Goal: Task Accomplishment & Management: Complete application form

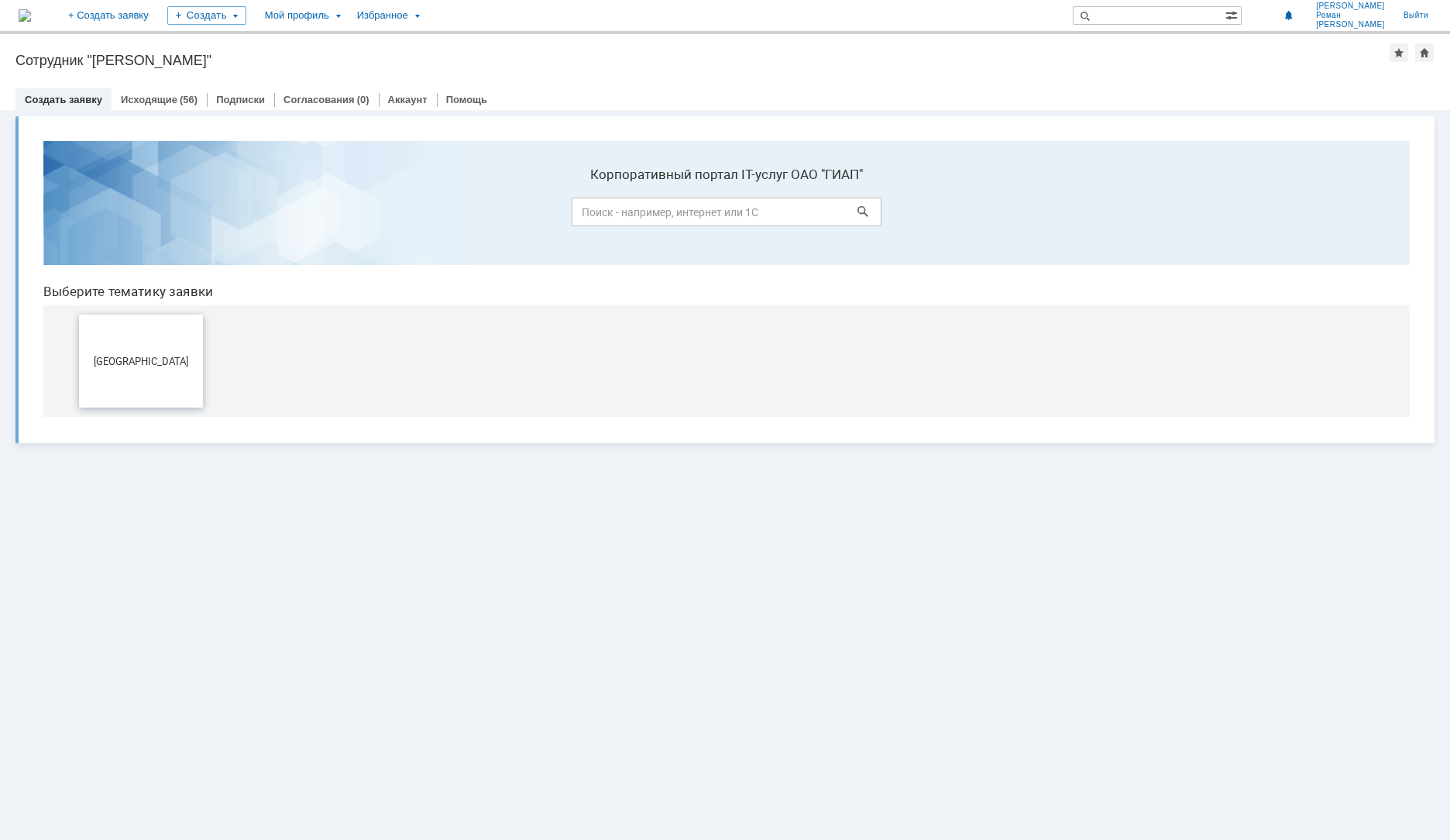
click at [178, 377] on button "[GEOGRAPHIC_DATA]" at bounding box center [140, 361] width 124 height 93
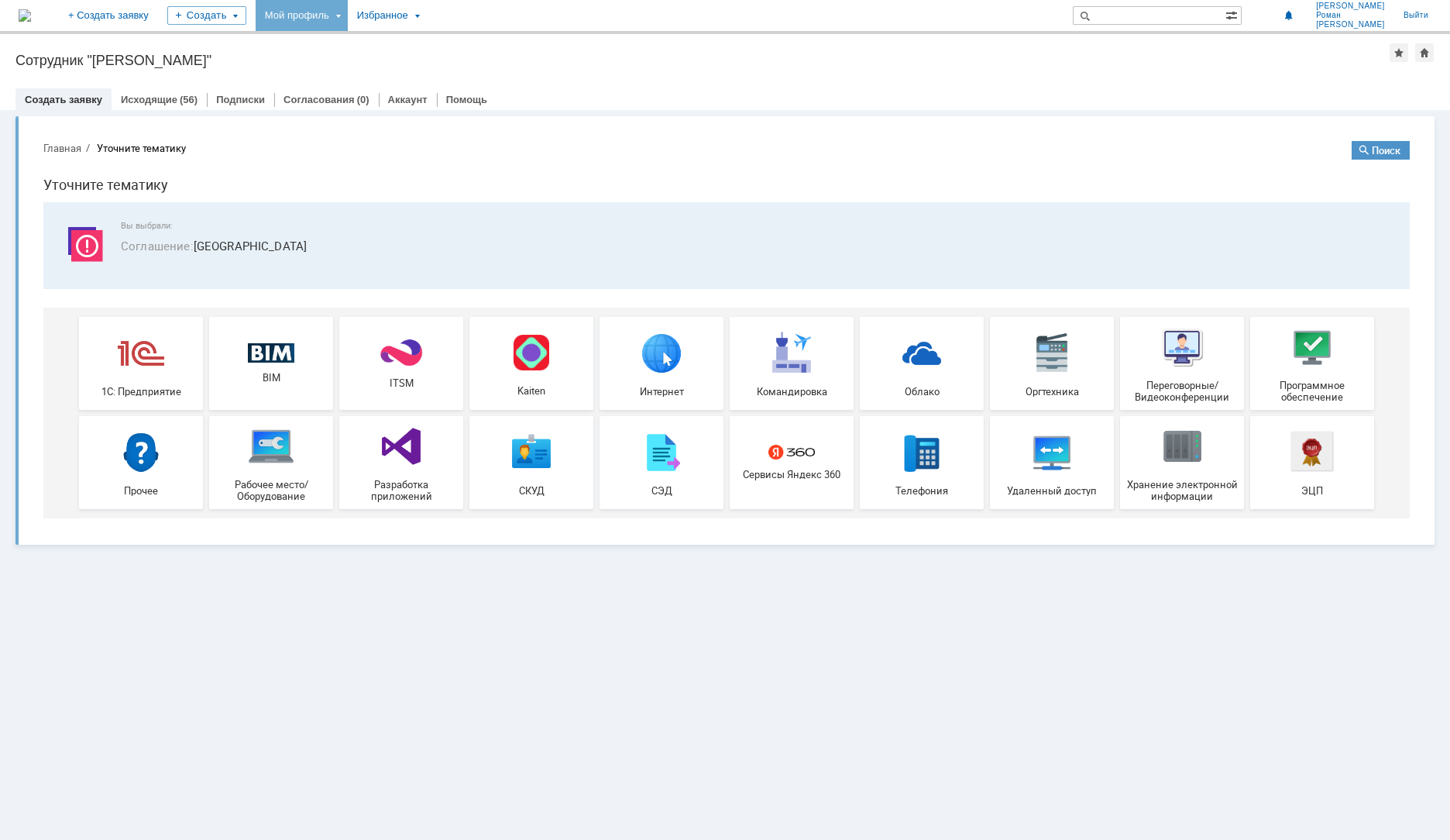
click at [348, 16] on div "Мой профиль" at bounding box center [301, 16] width 93 height 31
click at [500, 77] on link "Мои заявки" at bounding box center [441, 71] width 118 height 19
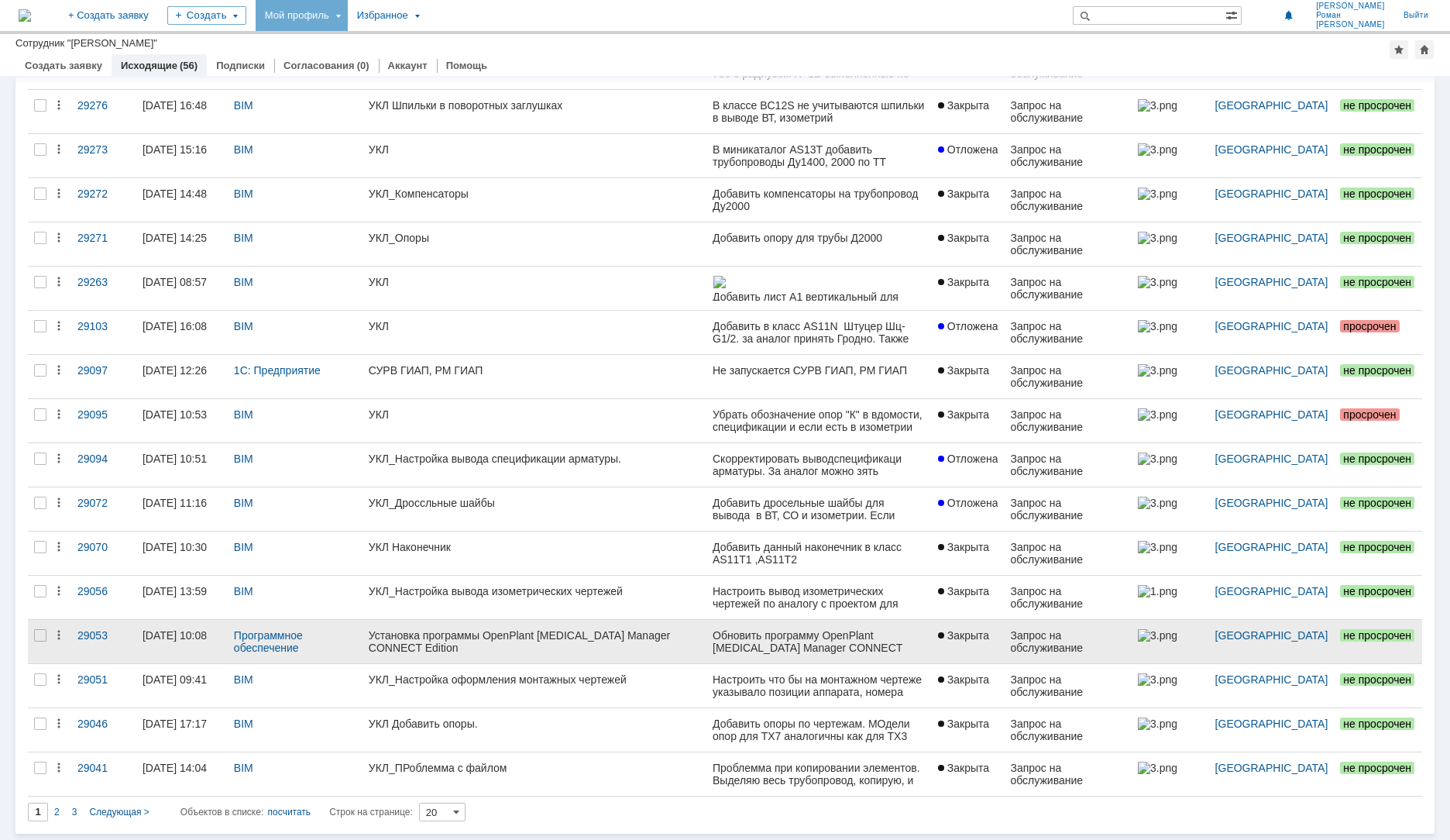
scroll to position [267, 0]
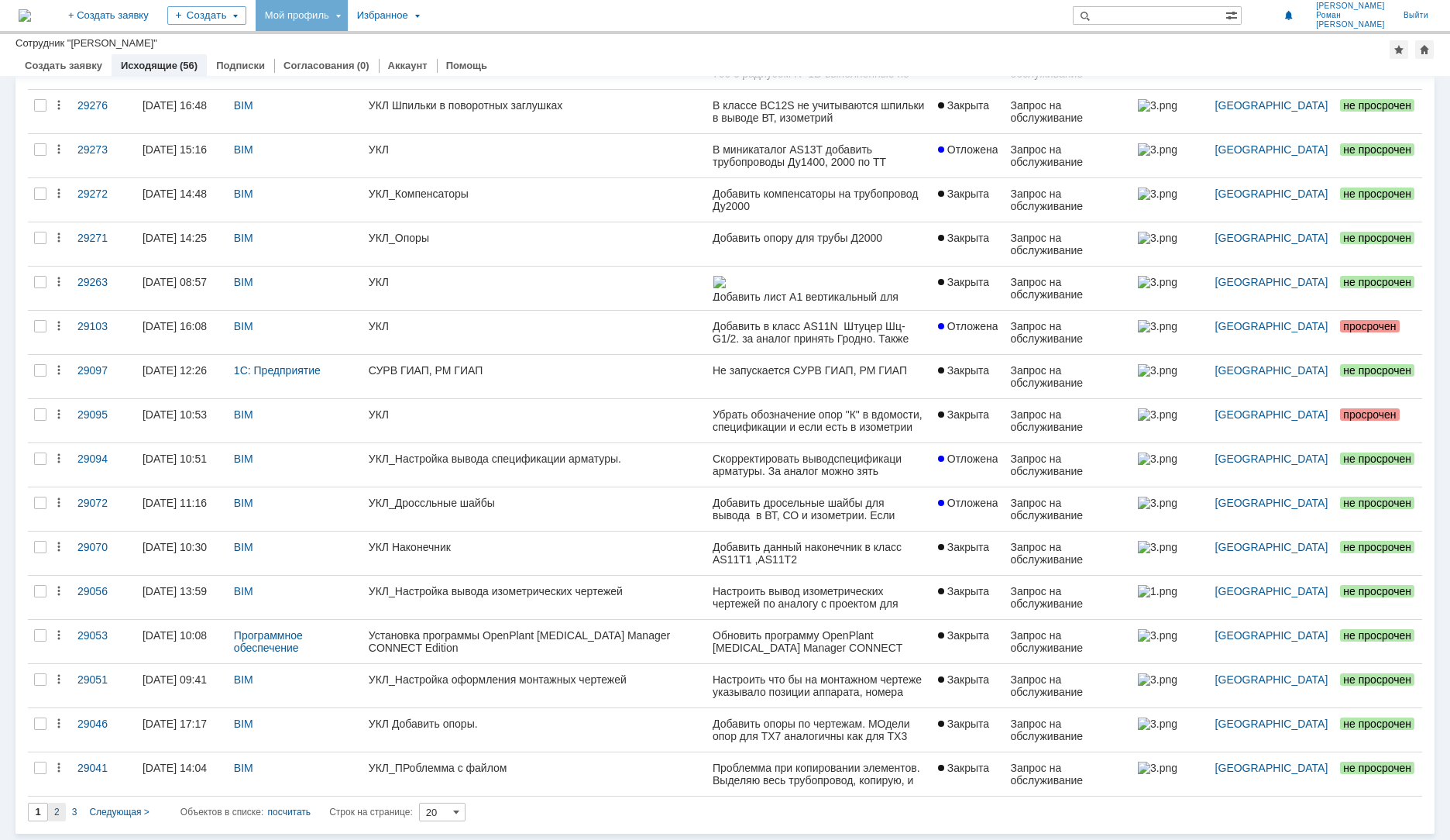
click at [58, 811] on span "2" at bounding box center [57, 811] width 6 height 11
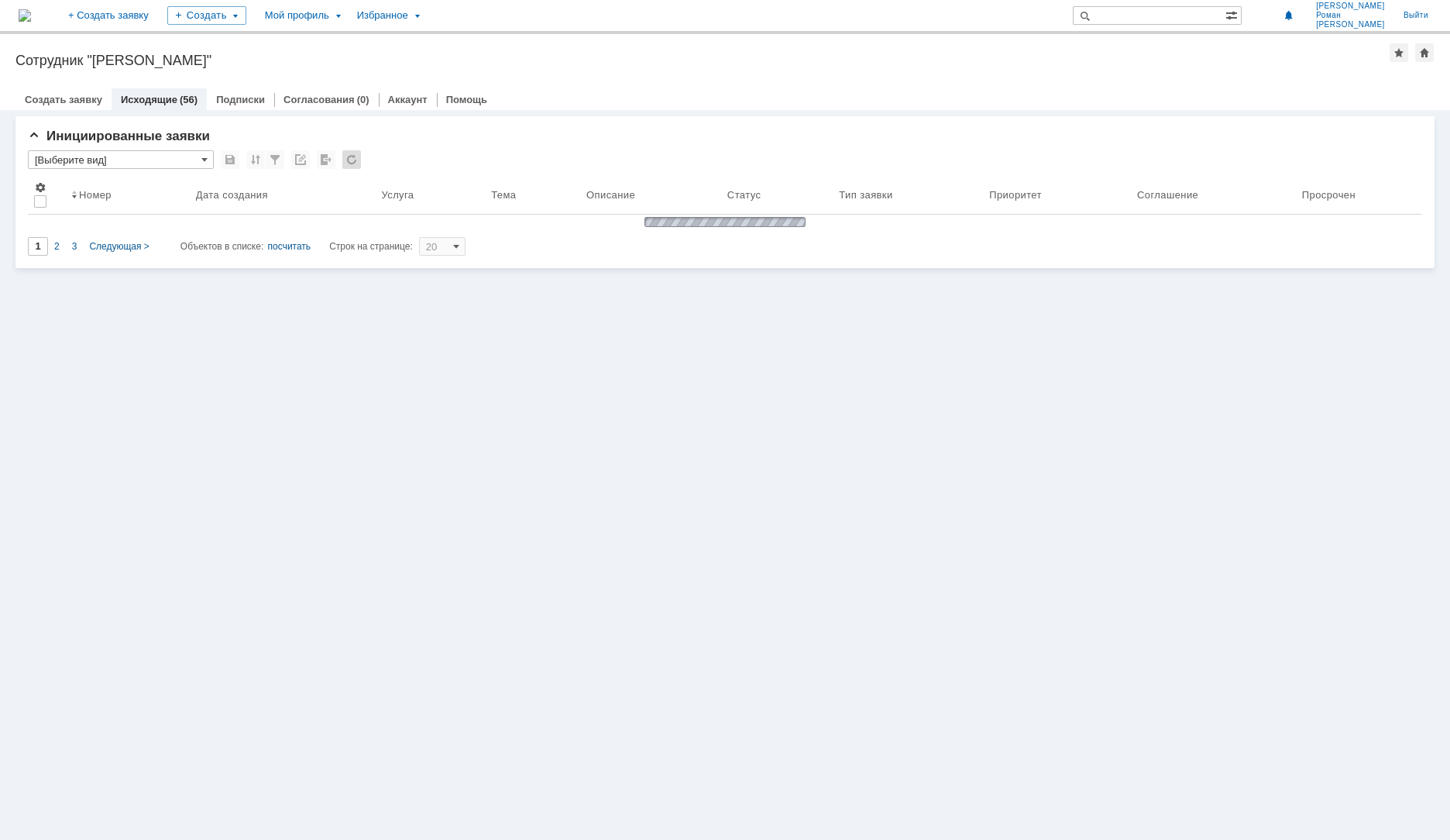
scroll to position [0, 0]
type input "2"
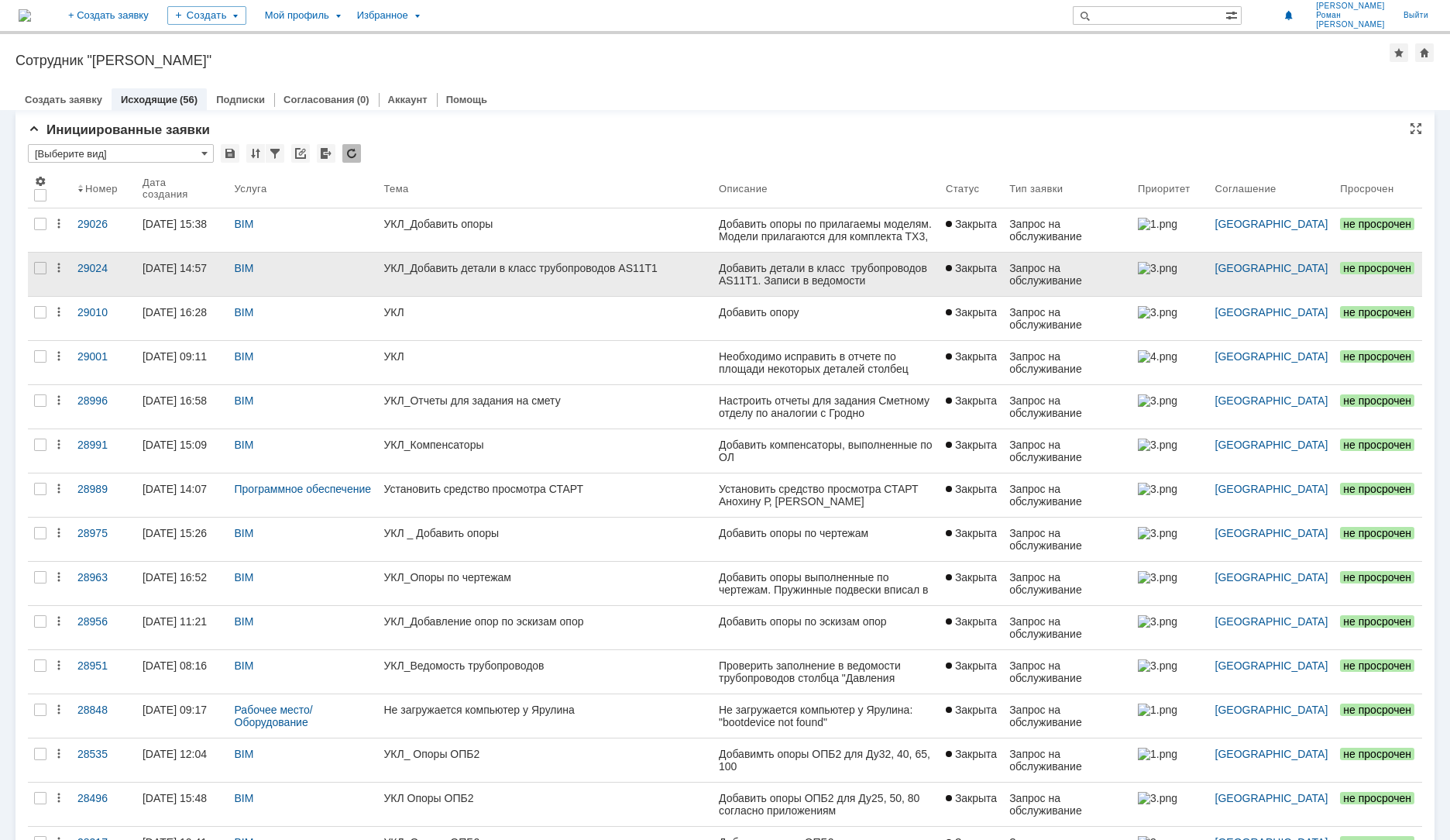
click at [600, 282] on link "УКЛ_Добавить детали в класс трубопроводов AS11T1" at bounding box center [545, 274] width 335 height 44
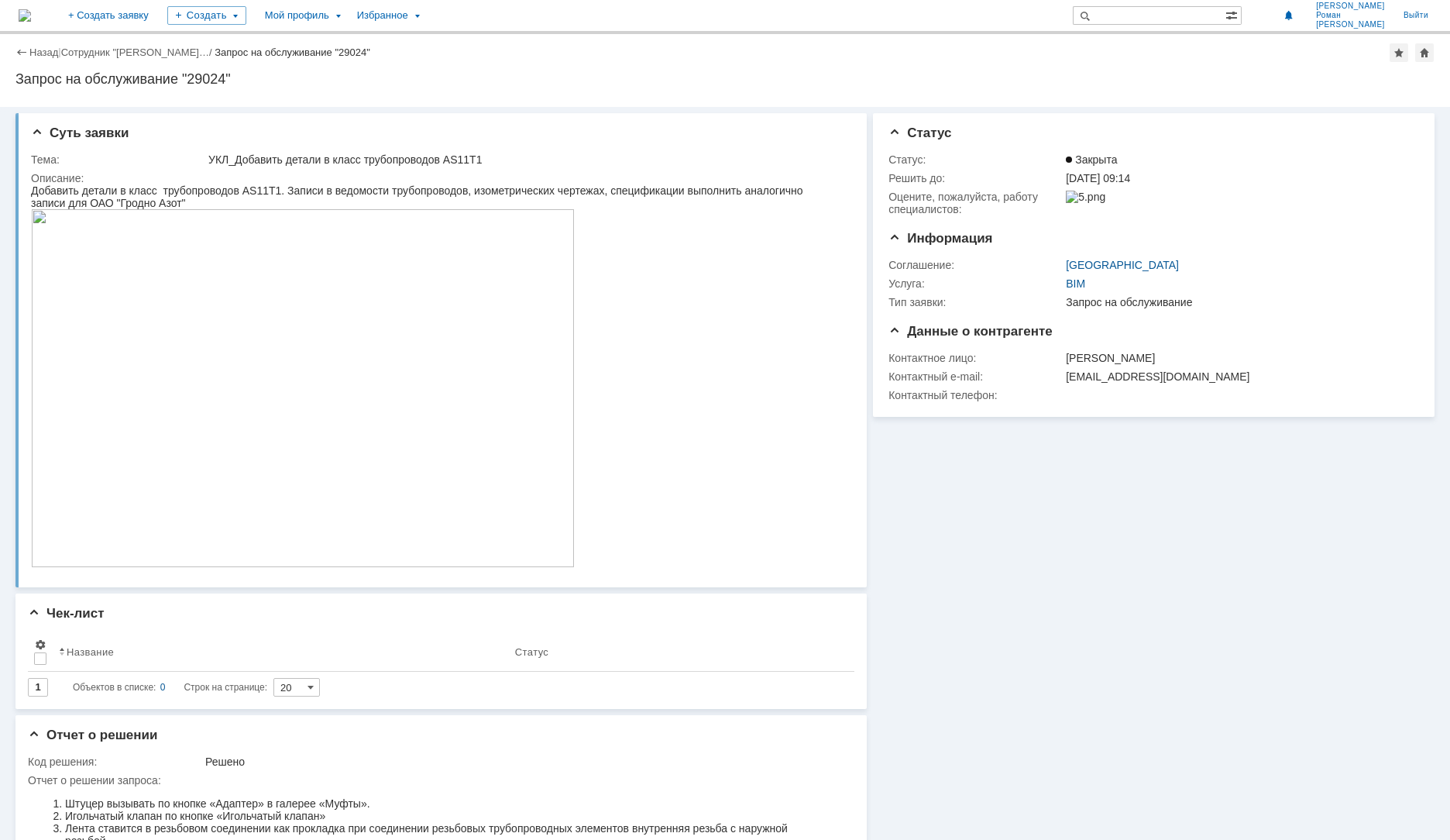
click at [491, 305] on img at bounding box center [303, 388] width 544 height 358
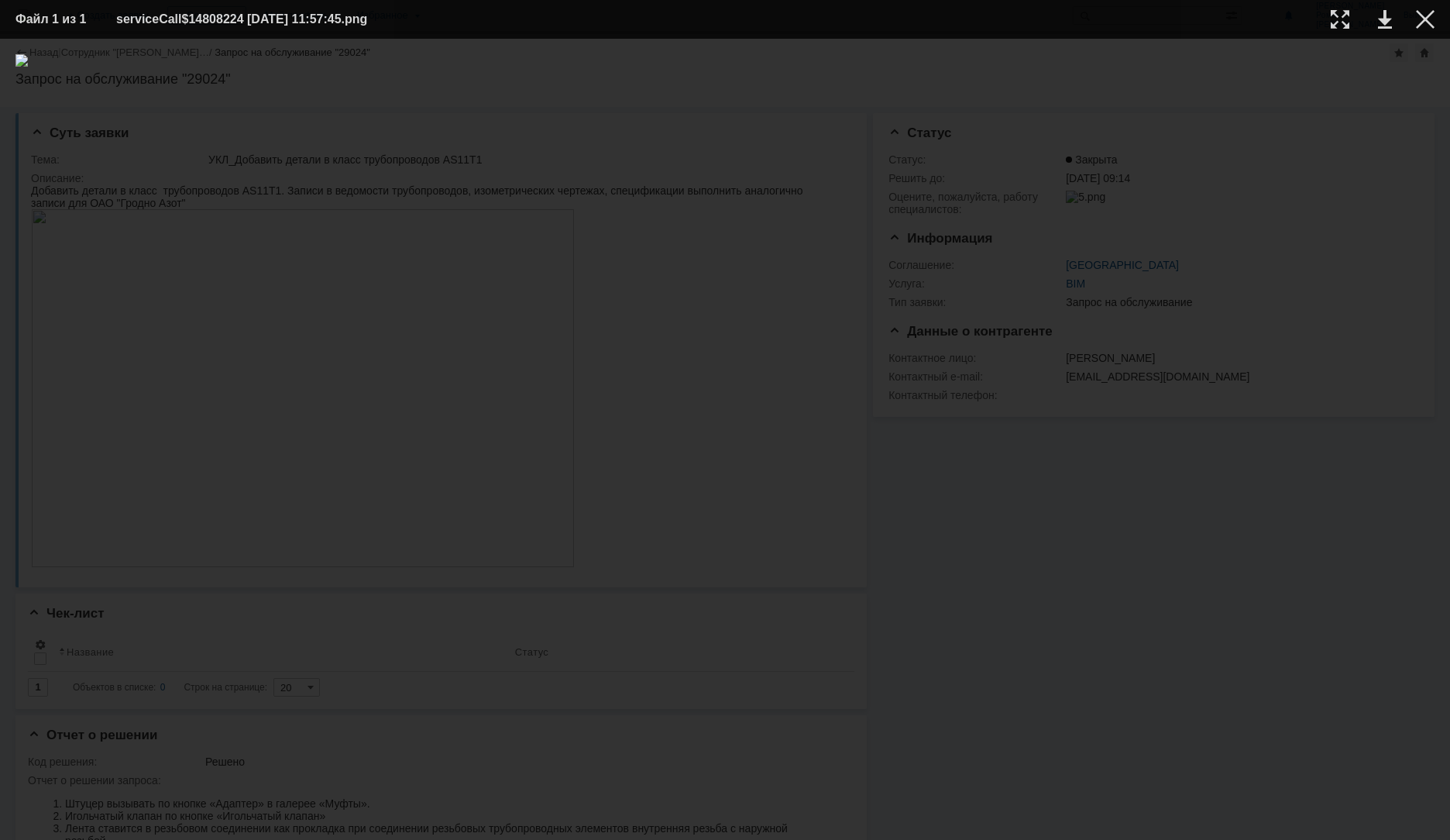
click at [1321, 504] on div at bounding box center [725, 439] width 1419 height 770
click at [1421, 20] on div at bounding box center [1425, 19] width 19 height 19
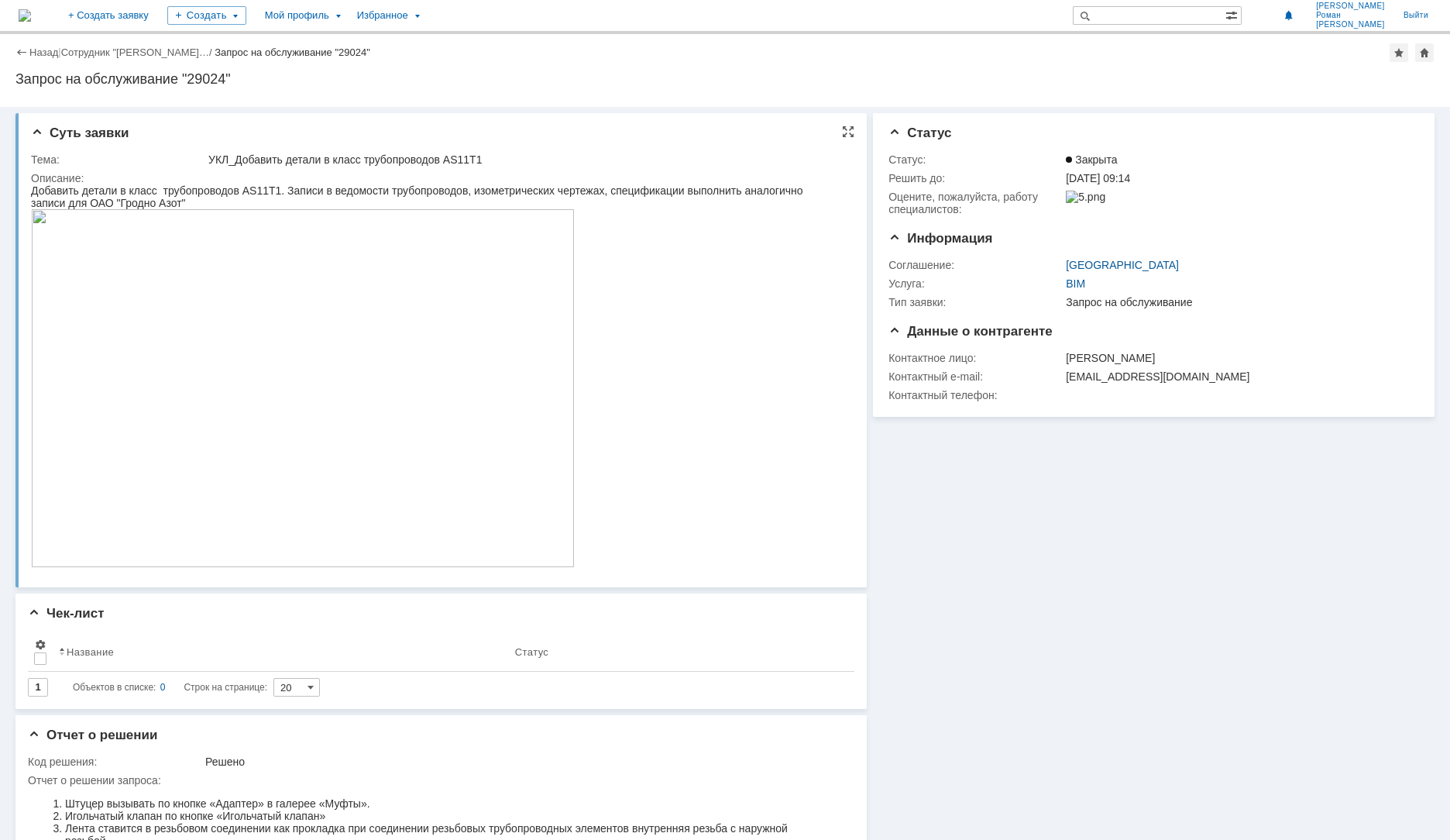
click at [212, 351] on img at bounding box center [303, 388] width 544 height 358
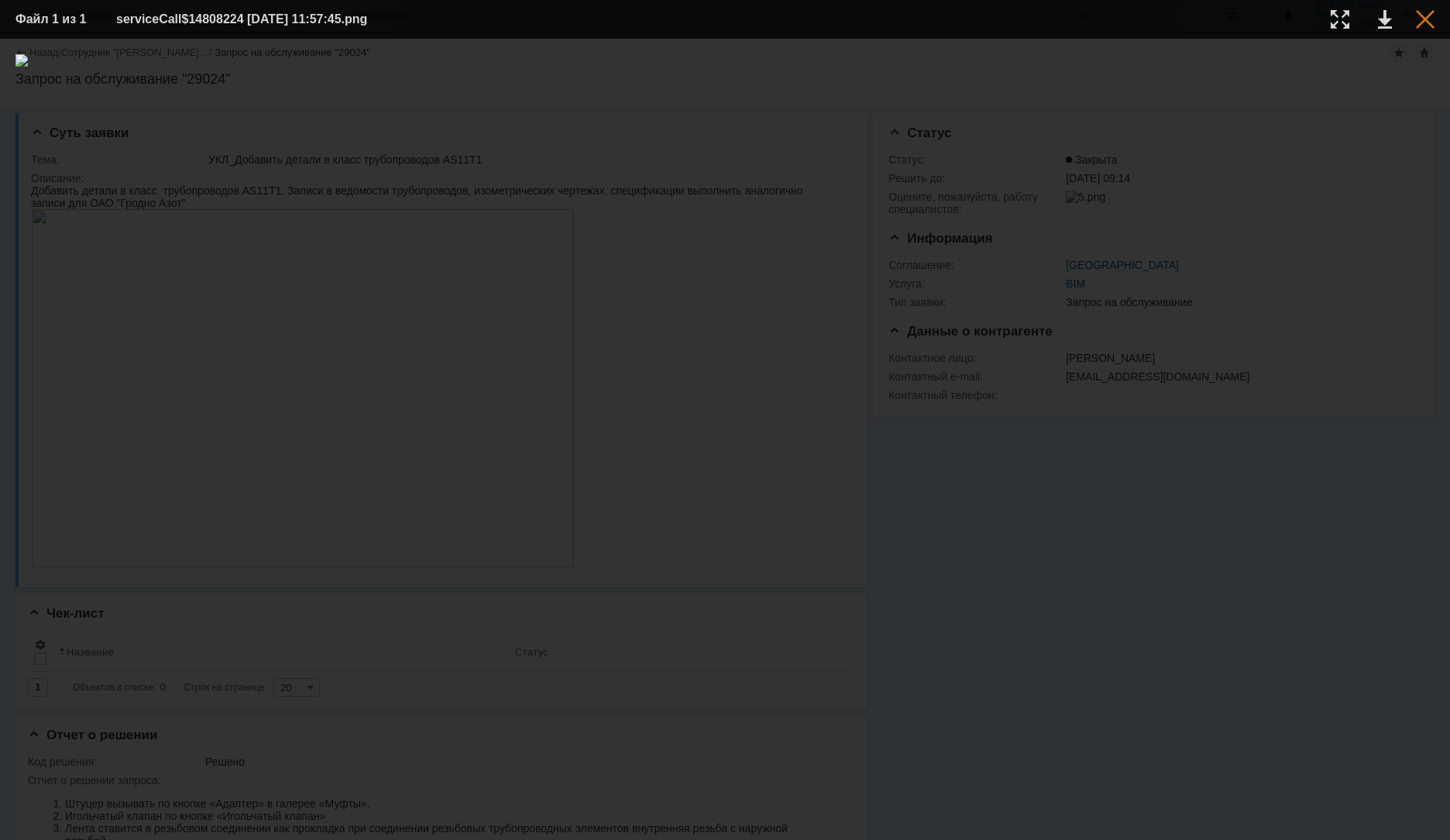
click at [1429, 19] on div at bounding box center [1425, 19] width 19 height 19
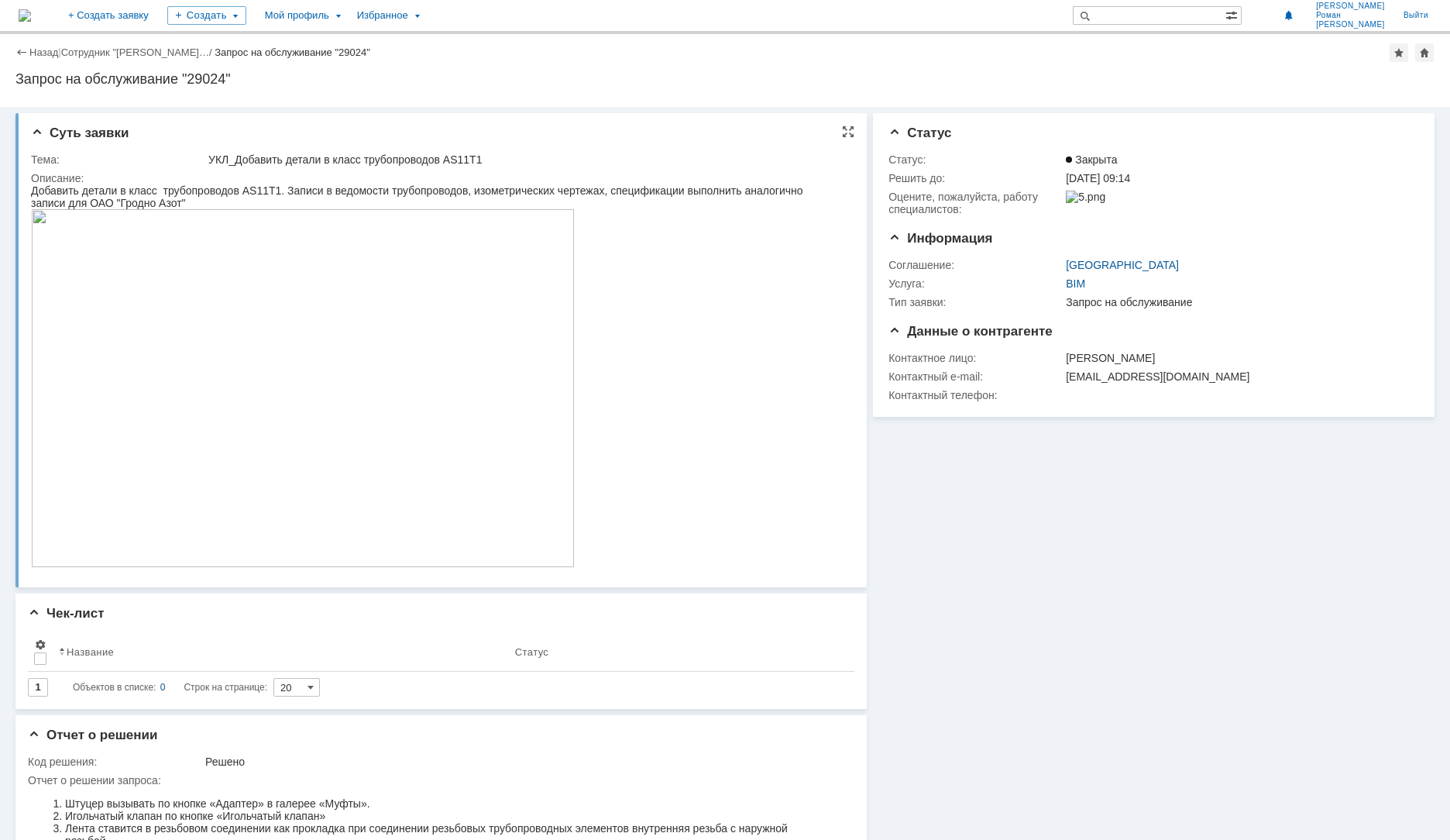
click at [210, 199] on div "Добавить детали в класс трубопроводов AS11T1. Записи в ведомости трубопроводов,…" at bounding box center [434, 196] width 806 height 24
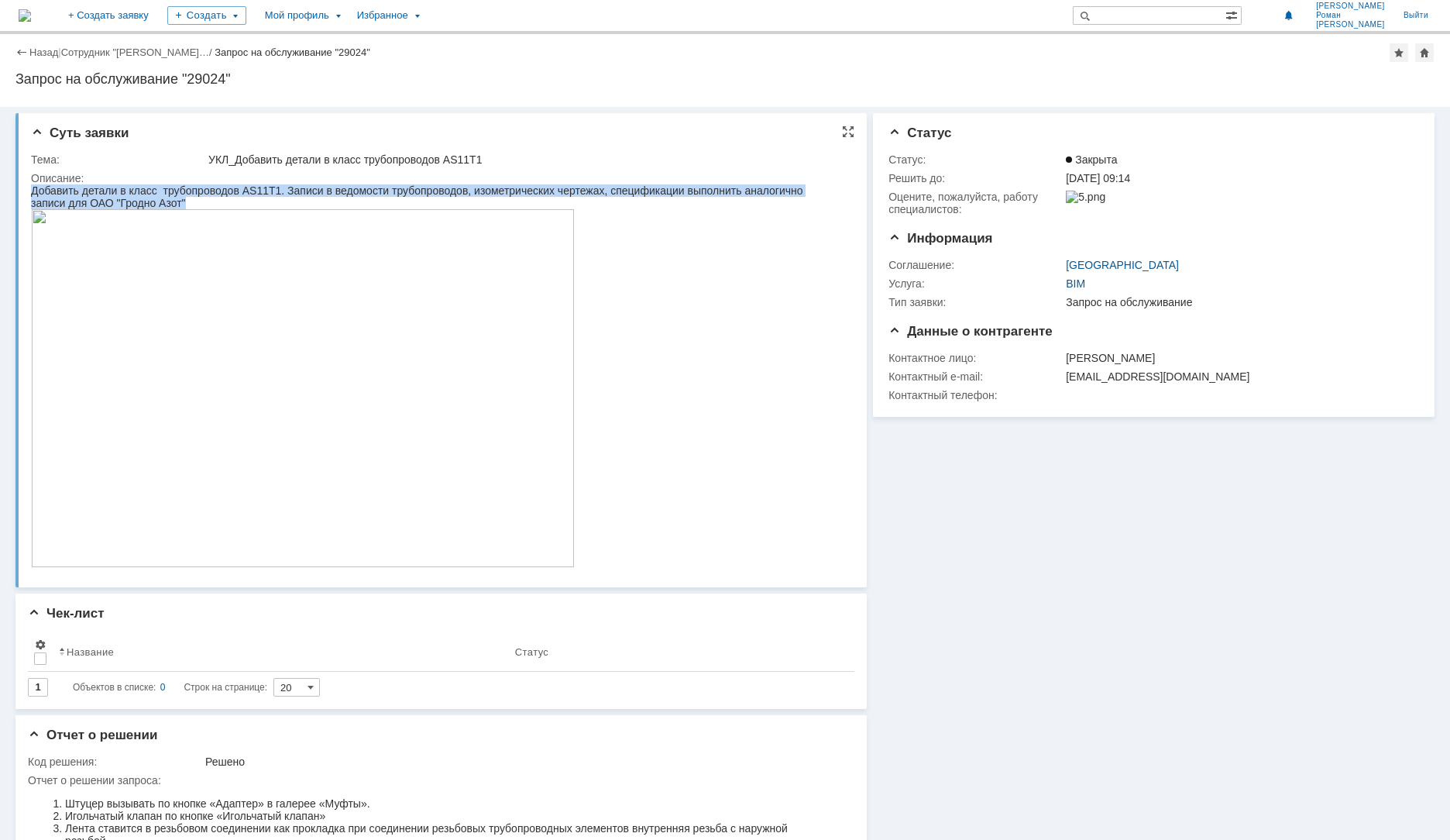
drag, startPoint x: 179, startPoint y: 198, endPoint x: 31, endPoint y: 180, distance: 149.1
click at [31, 184] on html "Добавить детали в класс трубопроводов AS11T1. Записи в ведомости трубопроводов,…" at bounding box center [434, 376] width 806 height 385
copy div "Добавить детали в класс трубопроводов AS11T1. Записи в ведомости трубопроводов,…"
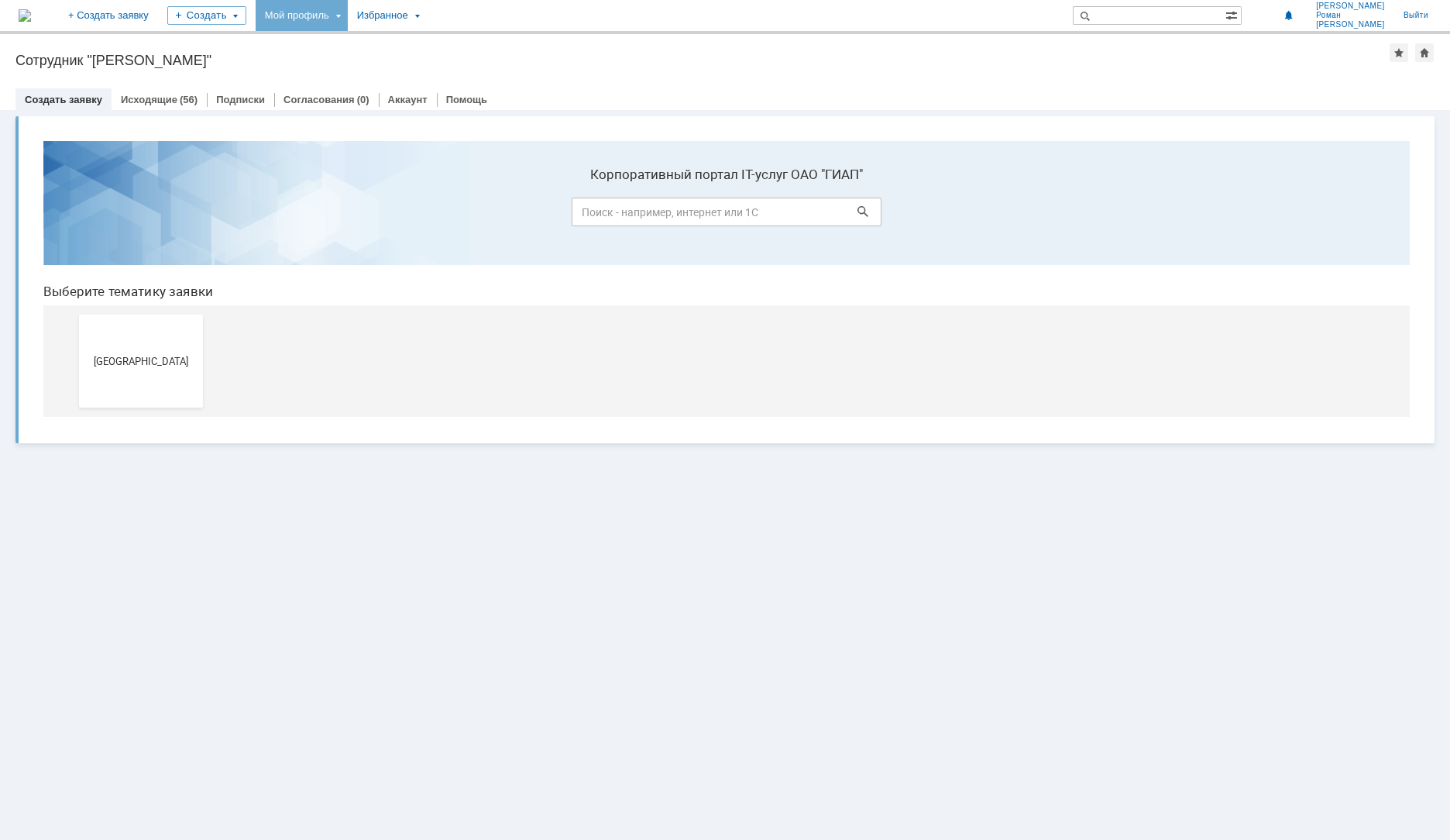
click at [348, 14] on div "Мой профиль" at bounding box center [301, 16] width 93 height 31
click at [487, 79] on link "Мои заявки" at bounding box center [441, 71] width 118 height 19
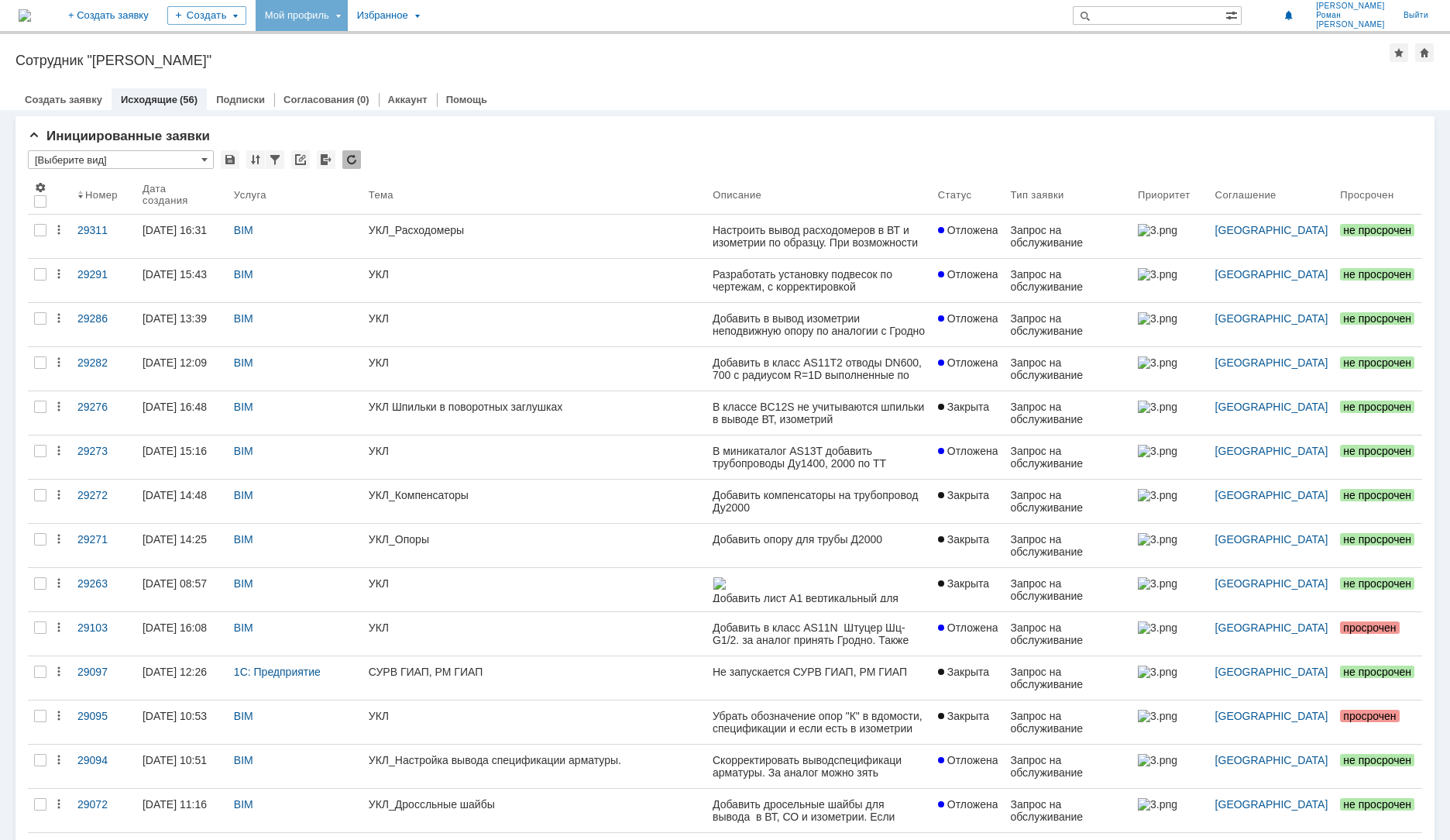
click at [348, 20] on div "Мой профиль" at bounding box center [301, 16] width 93 height 31
click at [31, 12] on img at bounding box center [24, 16] width 13 height 13
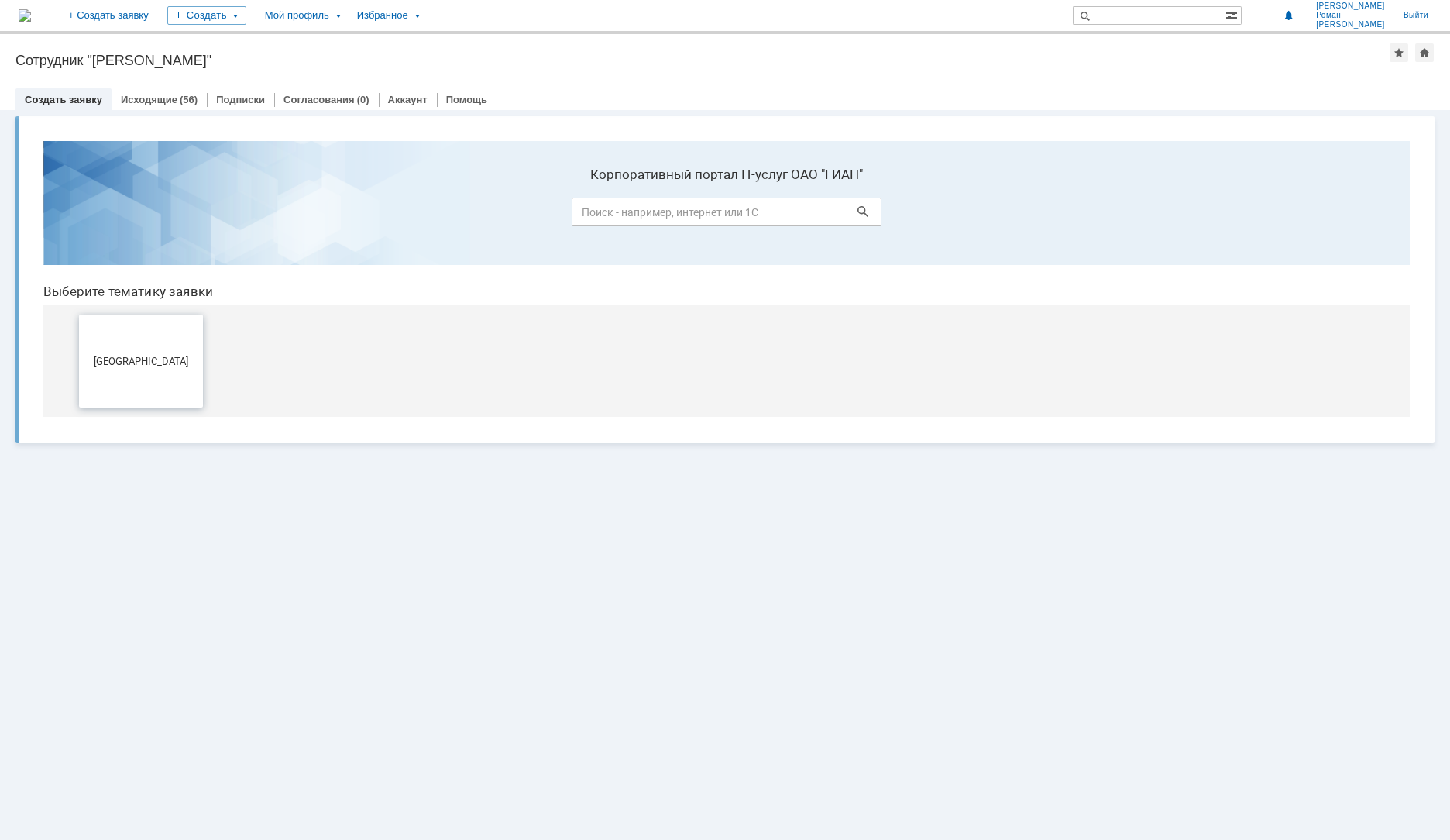
click at [107, 338] on button "[GEOGRAPHIC_DATA]" at bounding box center [140, 361] width 124 height 93
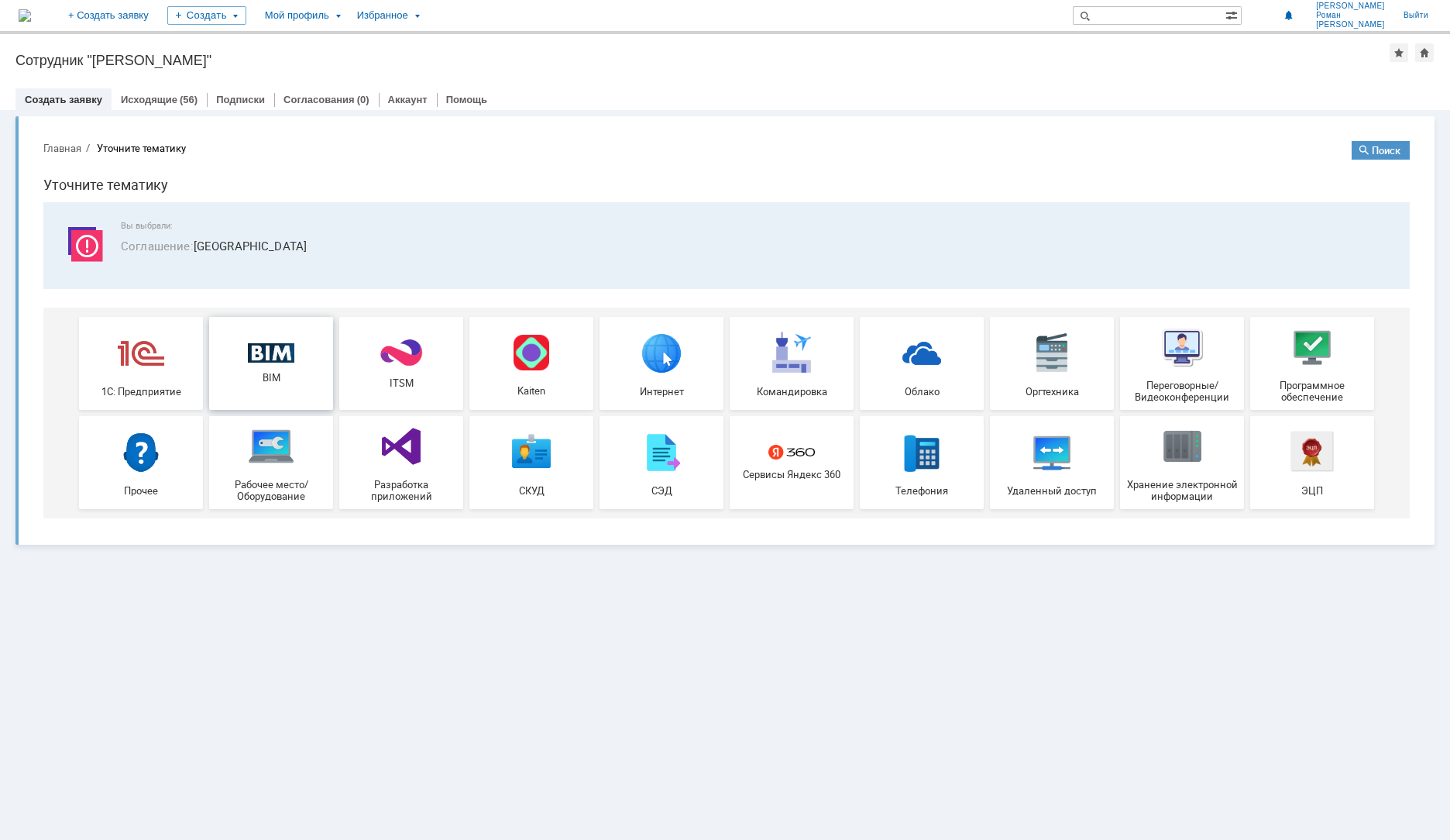
click at [284, 361] on img at bounding box center [271, 353] width 47 height 20
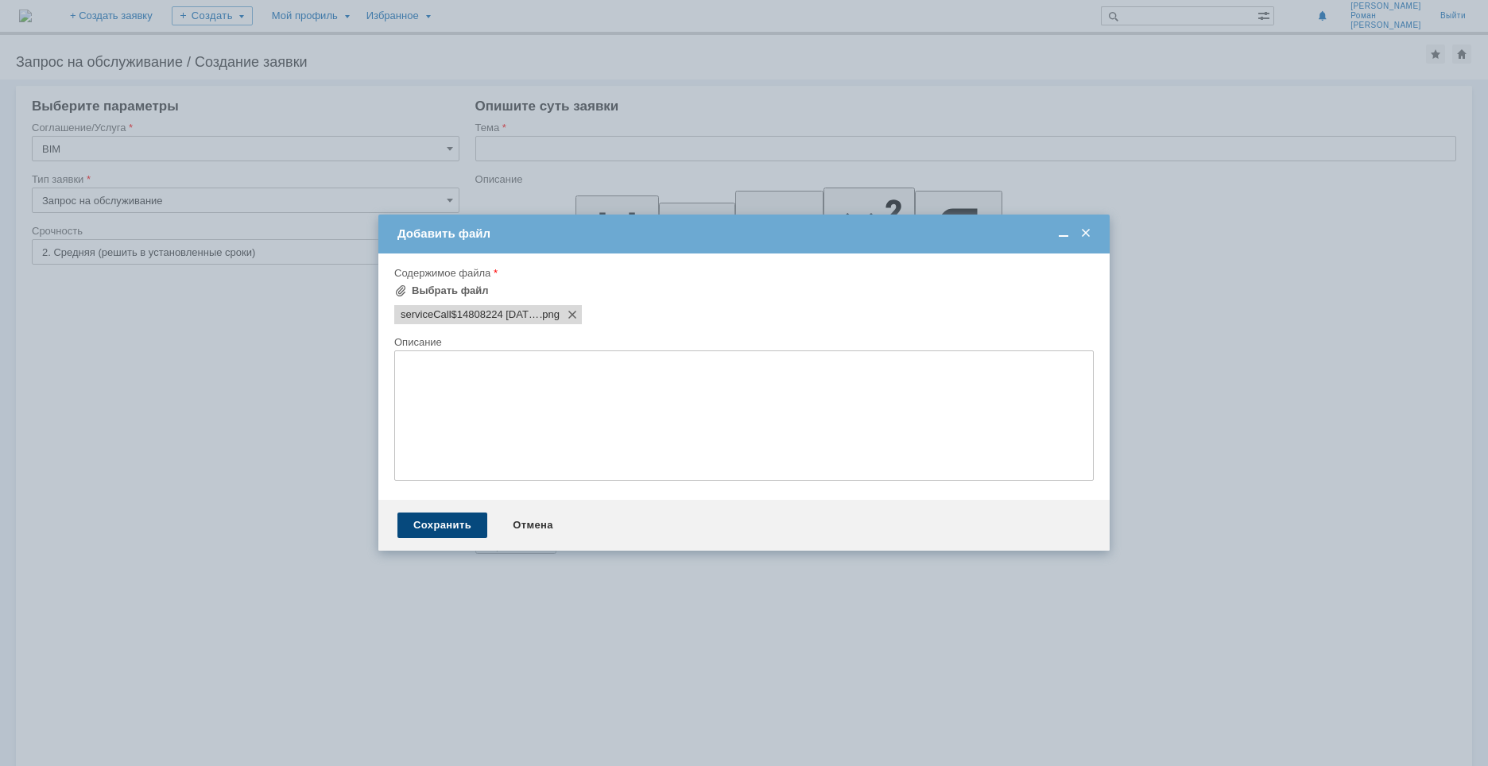
click at [468, 522] on div "Сохранить" at bounding box center [442, 525] width 90 height 25
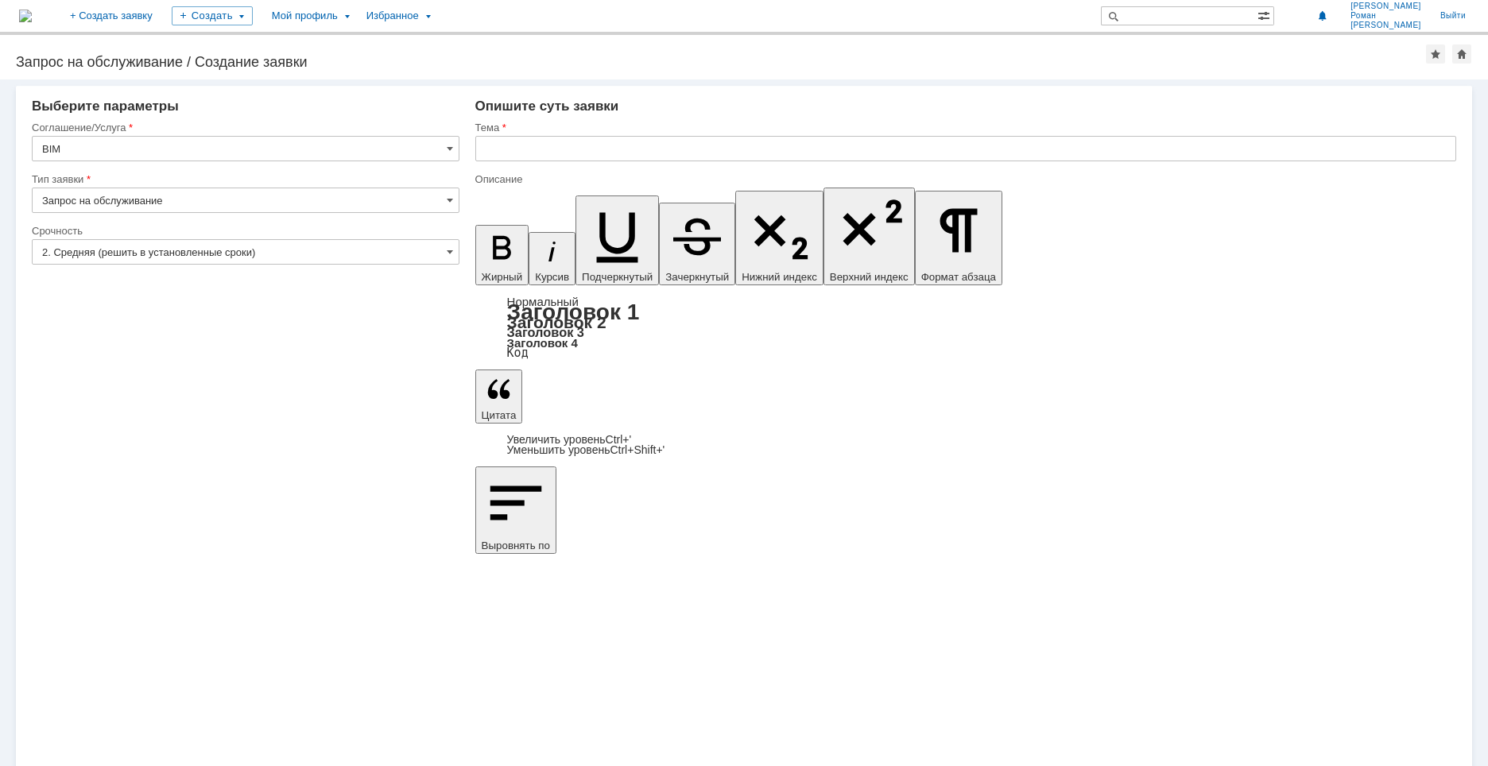
drag, startPoint x: 857, startPoint y: 5274, endPoint x: 891, endPoint y: 5273, distance: 34.2
copy span "AS11T1"
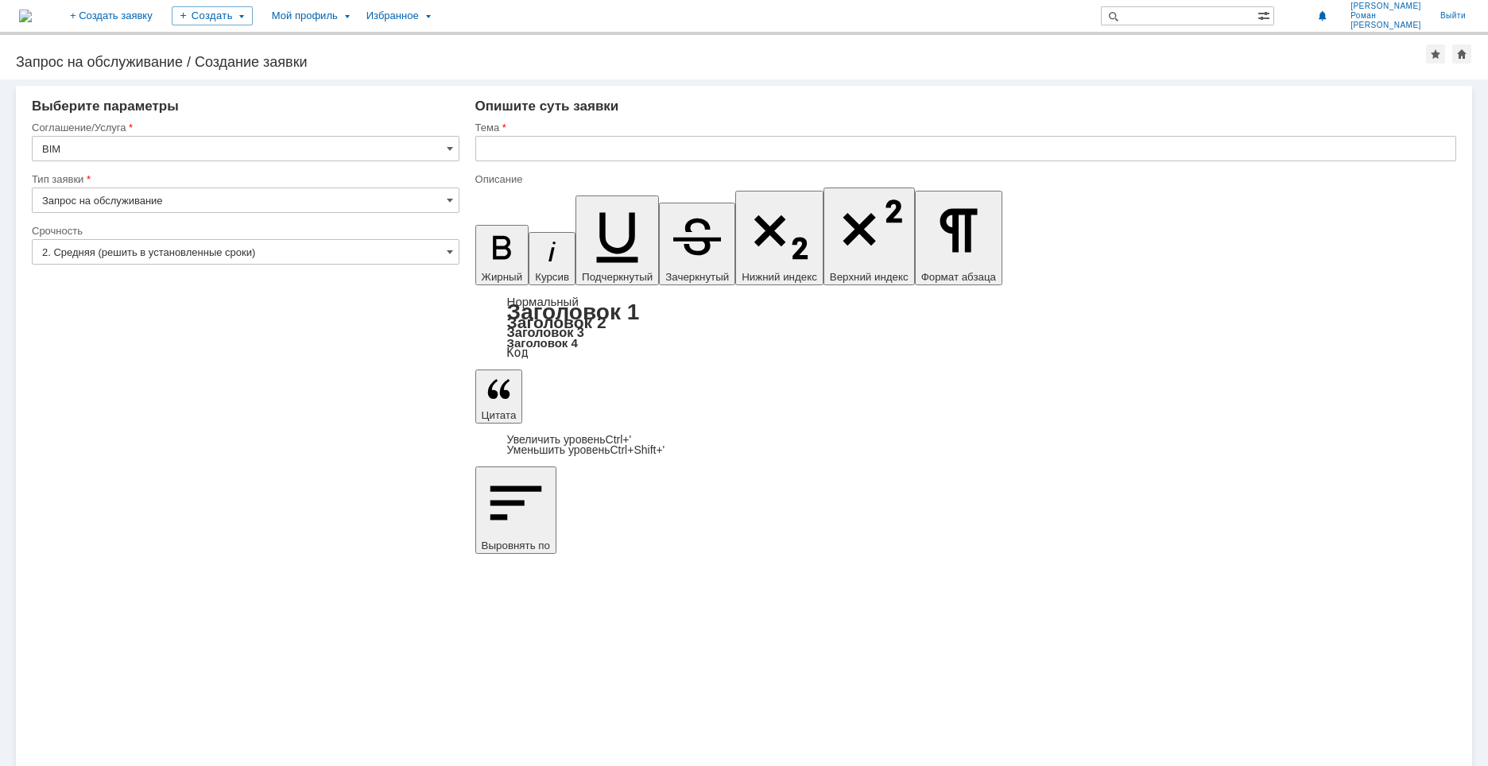
click at [516, 155] on input "text" at bounding box center [965, 148] width 981 height 25
type input "УКЛ Детали"
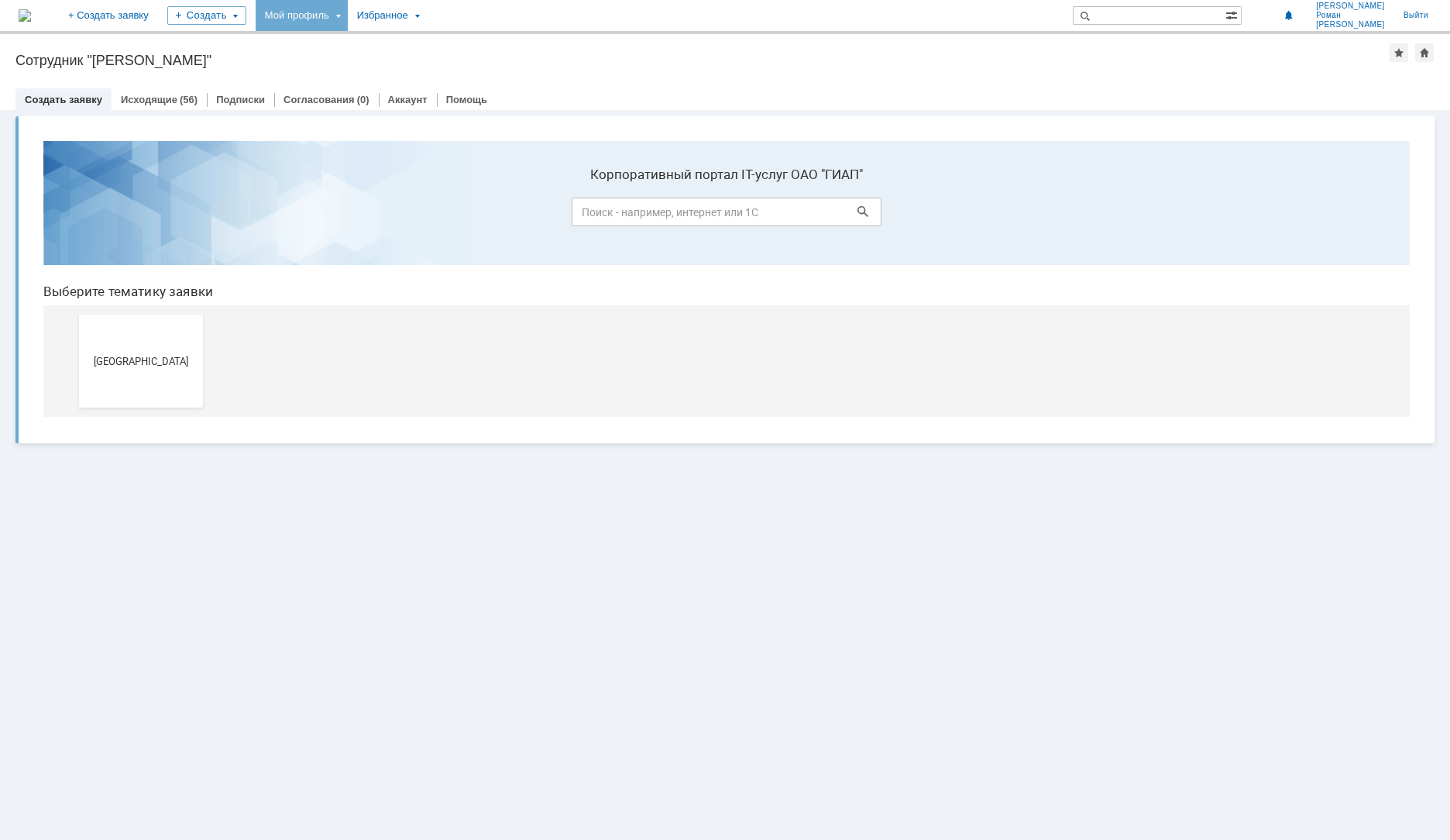
click at [348, 16] on div "Мой профиль" at bounding box center [301, 16] width 93 height 31
click at [500, 70] on link "Мои заявки" at bounding box center [441, 71] width 118 height 19
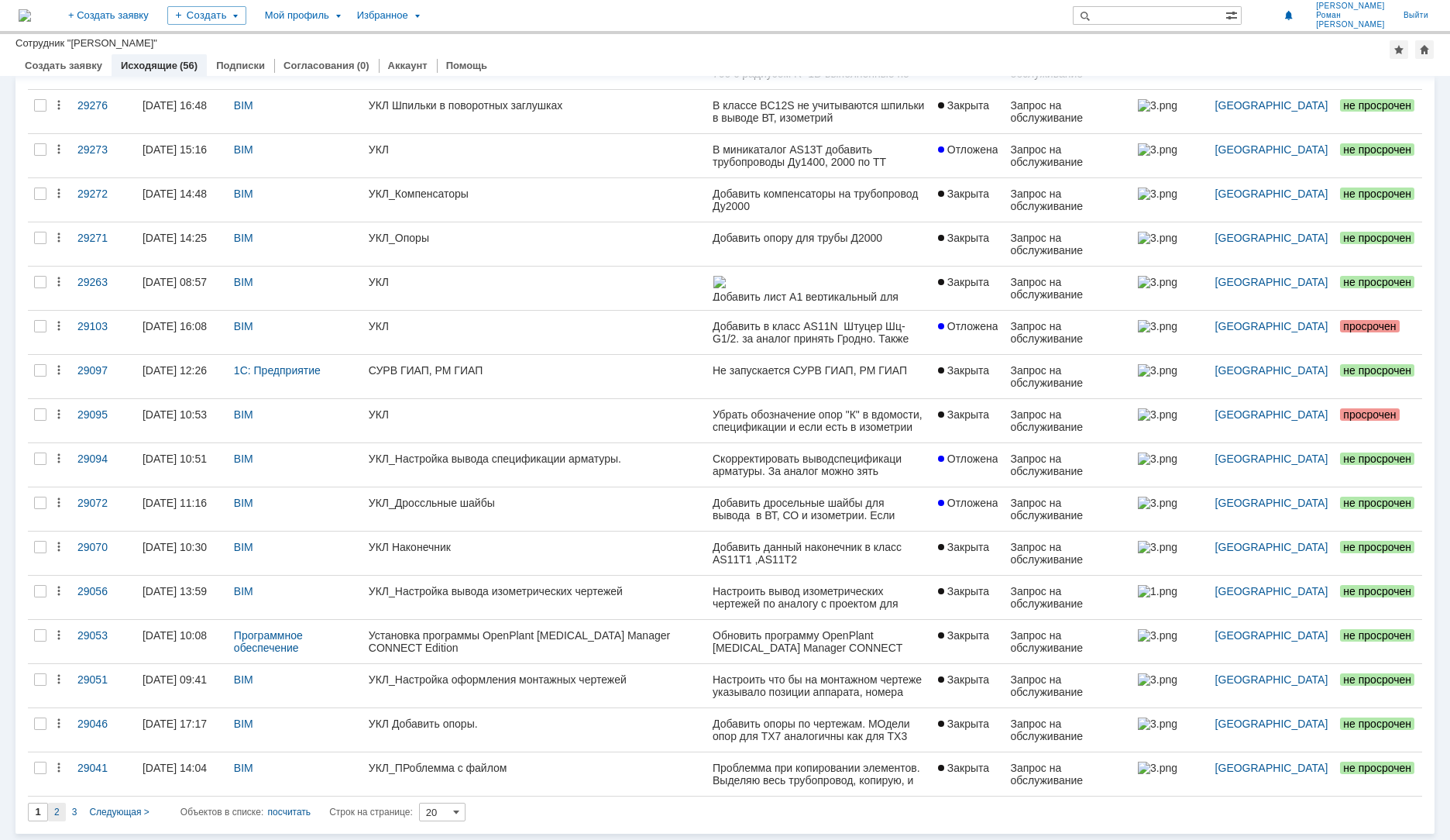
click at [59, 817] on div "2" at bounding box center [57, 811] width 18 height 19
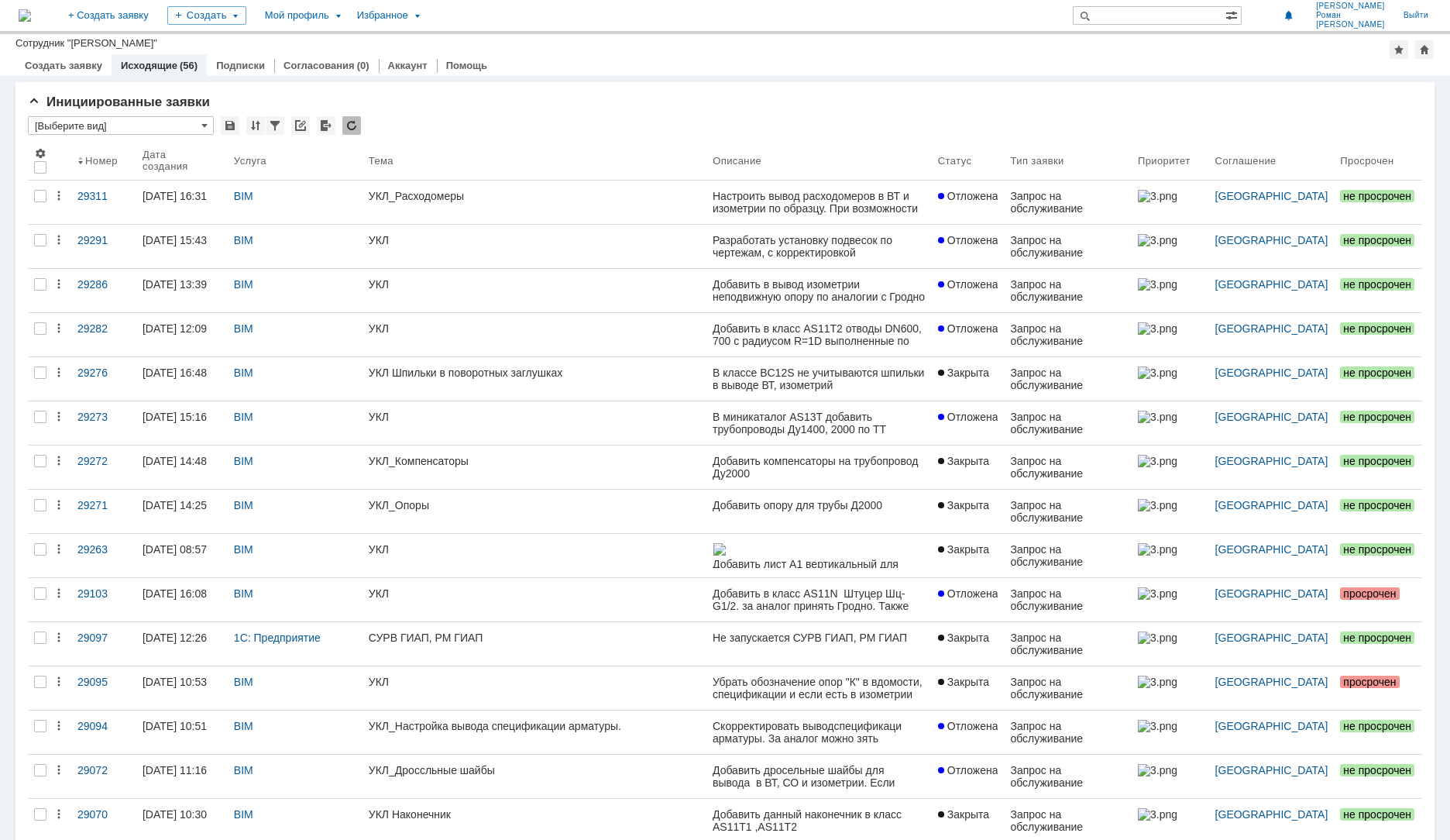
type input "2"
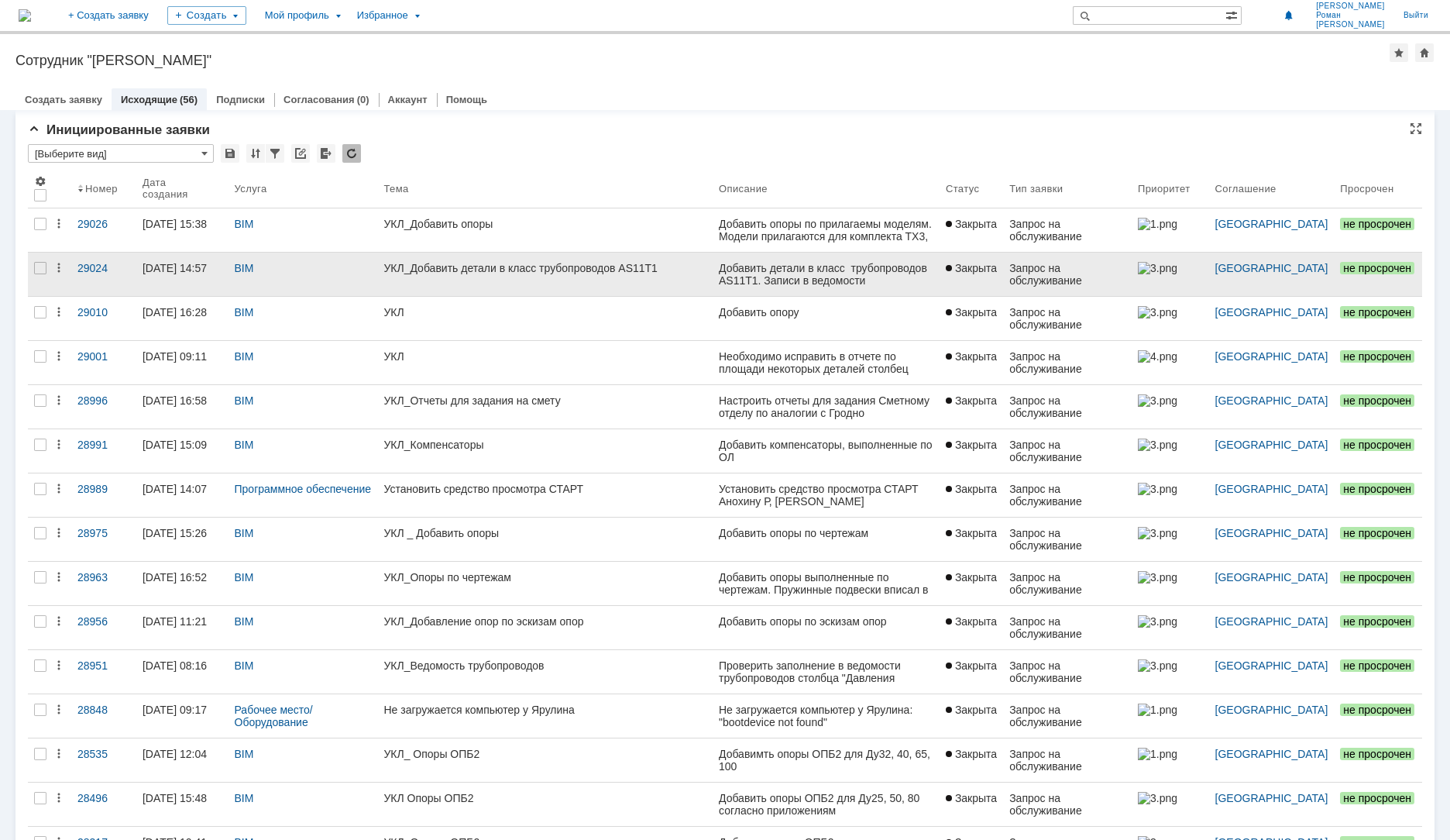
click at [490, 259] on link "УКЛ_Добавить детали в класс трубопроводов AS11T1" at bounding box center [545, 274] width 335 height 44
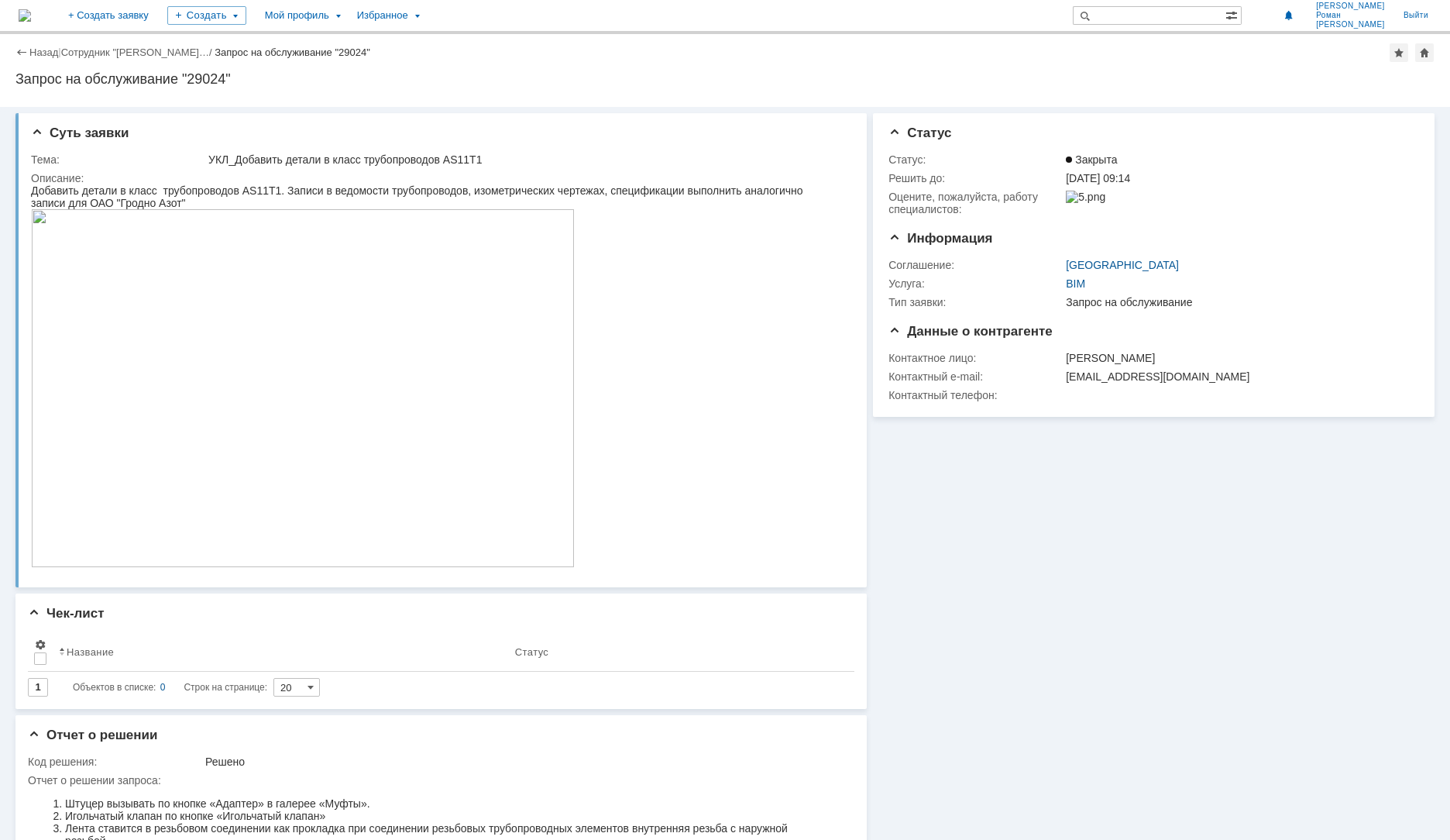
click at [256, 418] on img at bounding box center [303, 388] width 544 height 358
